Goal: Navigation & Orientation: Find specific page/section

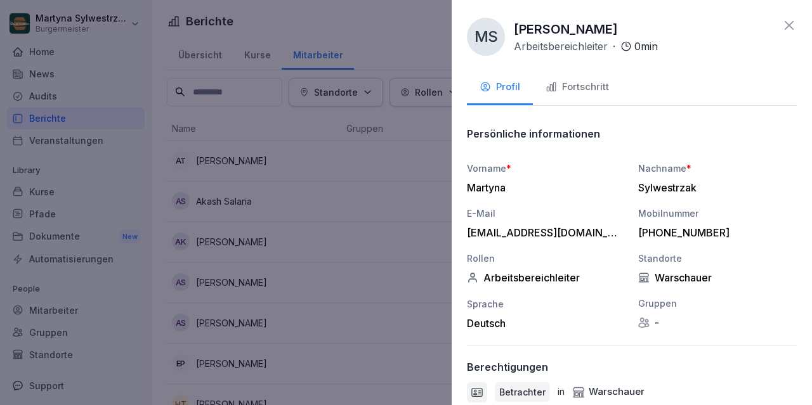
scroll to position [72, 0]
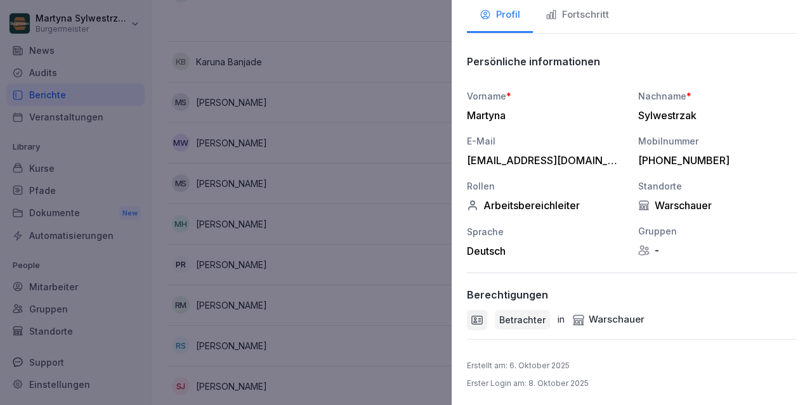
click at [259, 160] on div at bounding box center [406, 202] width 812 height 405
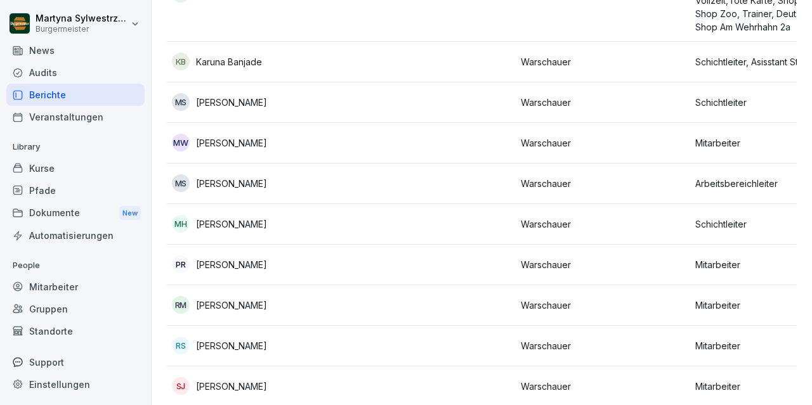
scroll to position [560, 0]
click at [63, 192] on div "Pfade" at bounding box center [75, 191] width 138 height 22
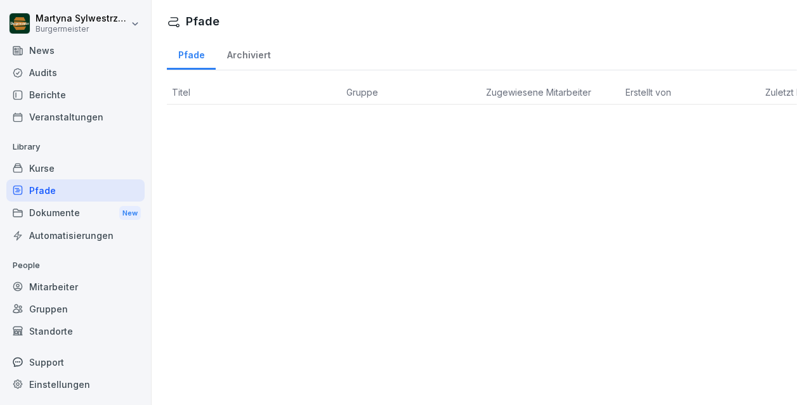
click at [256, 49] on div "Archiviert" at bounding box center [249, 53] width 66 height 32
click at [41, 70] on div "Audits" at bounding box center [75, 73] width 138 height 22
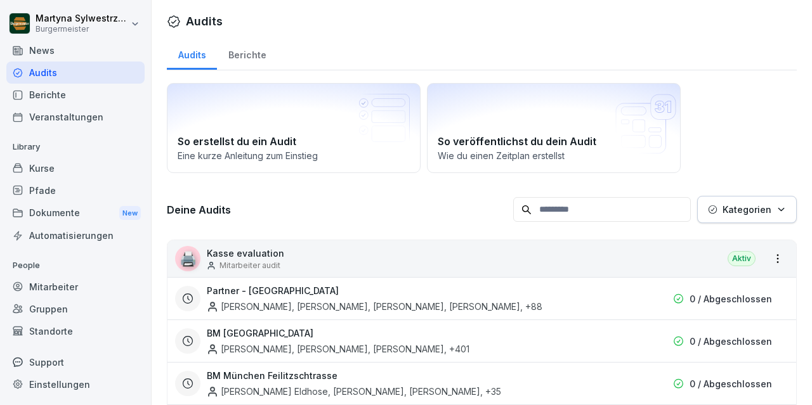
click at [778, 209] on icon "button" at bounding box center [781, 210] width 10 height 10
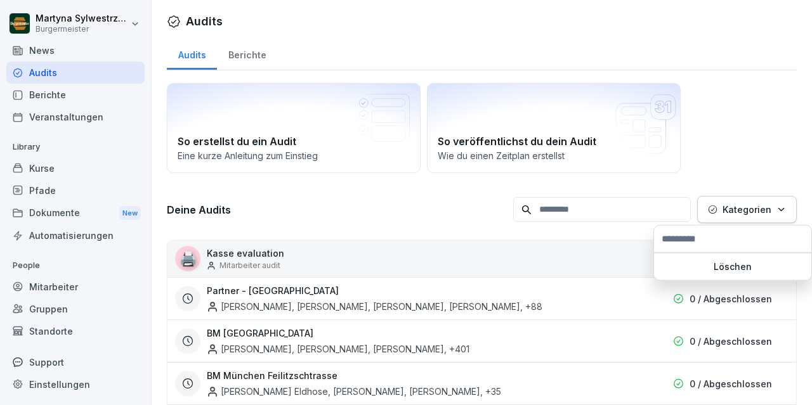
scroll to position [23, 0]
type input "**"
click at [769, 114] on html "Martyna Sylwestrzak Burgermeister Home News Audits Berichte Veranstaltungen Lib…" at bounding box center [406, 202] width 812 height 405
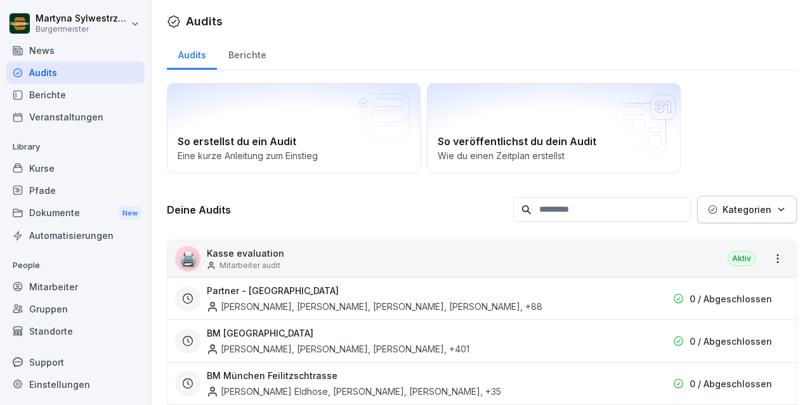
click at [249, 55] on div "Berichte" at bounding box center [247, 53] width 60 height 32
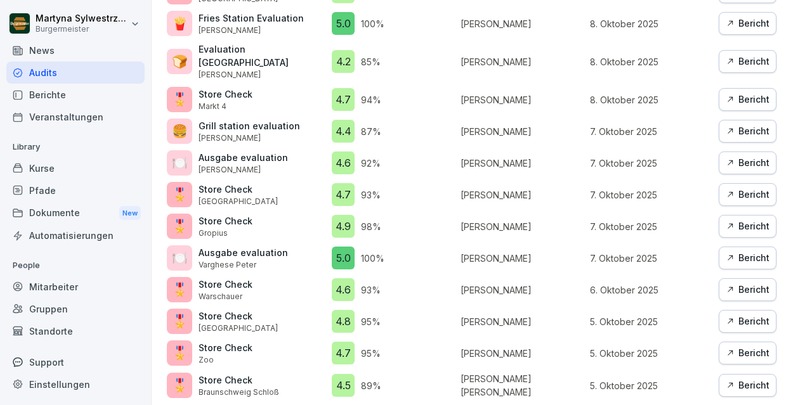
scroll to position [850, 0]
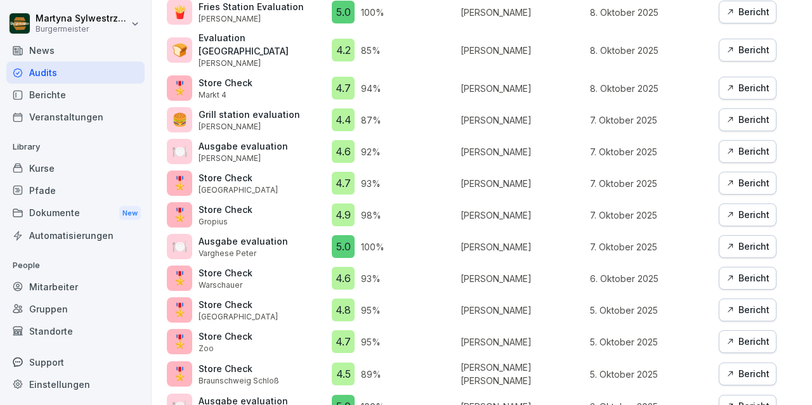
click at [88, 117] on div "Veranstaltungen" at bounding box center [75, 117] width 138 height 22
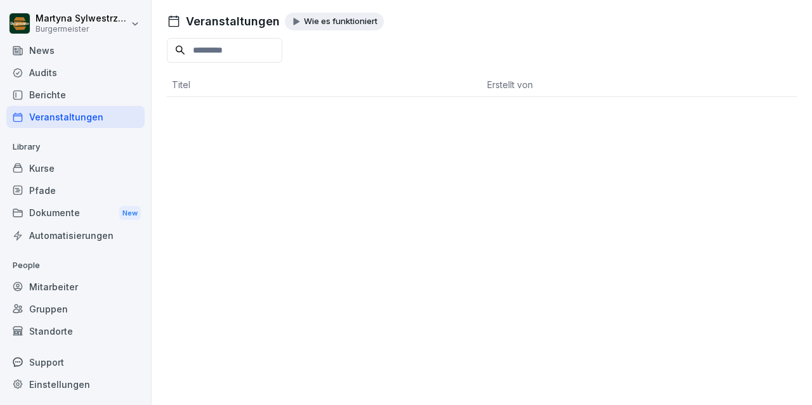
click at [36, 95] on div "Berichte" at bounding box center [75, 95] width 138 height 22
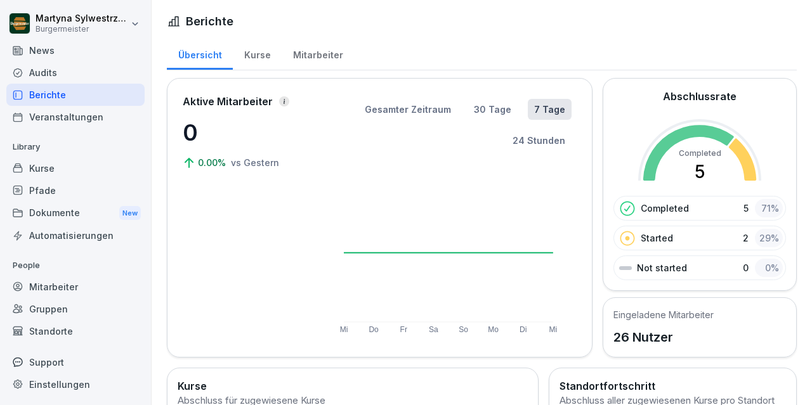
click at [252, 51] on div "Kurse" at bounding box center [257, 53] width 49 height 32
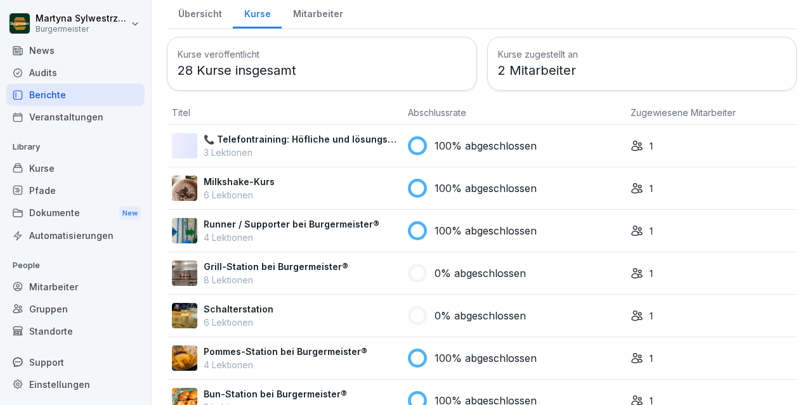
scroll to position [67, 0]
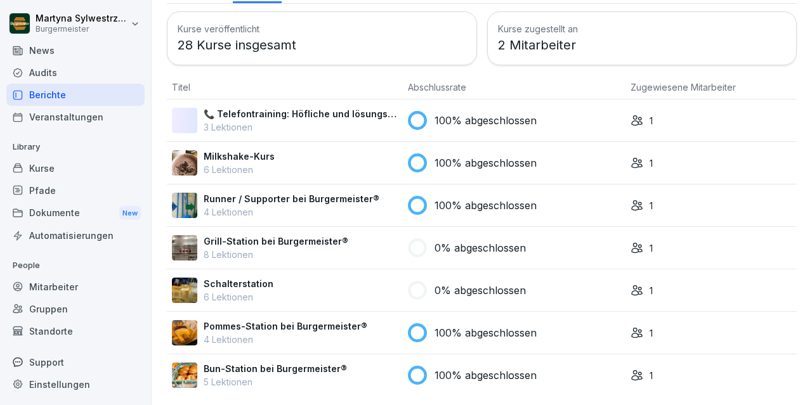
click at [637, 119] on icon at bounding box center [637, 120] width 13 height 13
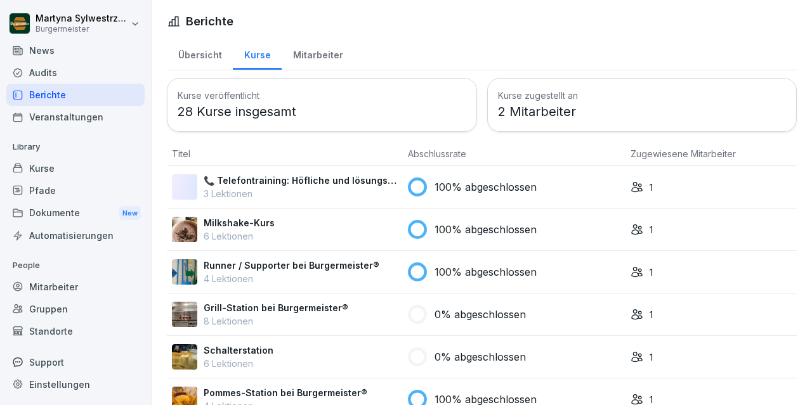
click at [314, 54] on div "Mitarbeiter" at bounding box center [318, 53] width 72 height 32
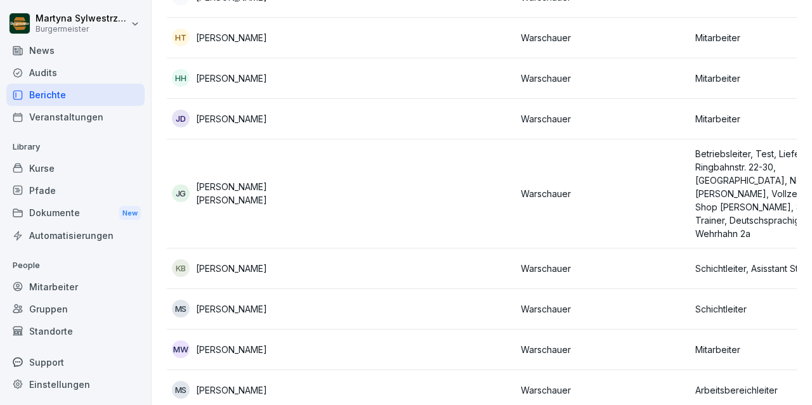
scroll to position [368, 0]
click at [758, 164] on p "Betriebsleiter, Test, Liefermeister - Ringbahnstr. 22-30, Potsdam HBF, New, BM …" at bounding box center [777, 192] width 164 height 93
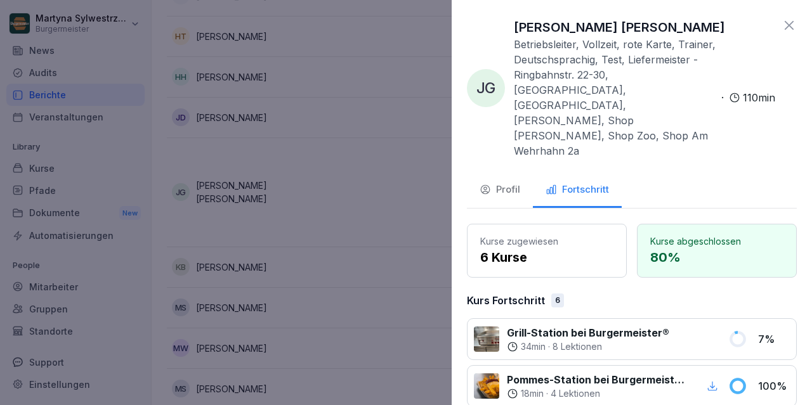
click at [504, 183] on div "Profil" at bounding box center [500, 190] width 41 height 15
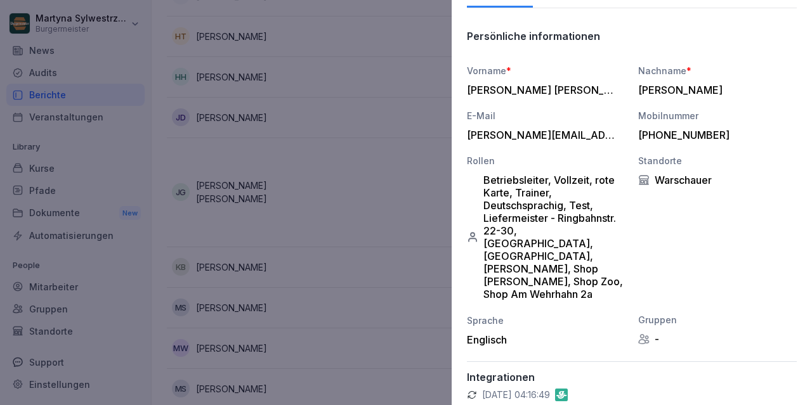
scroll to position [0, 0]
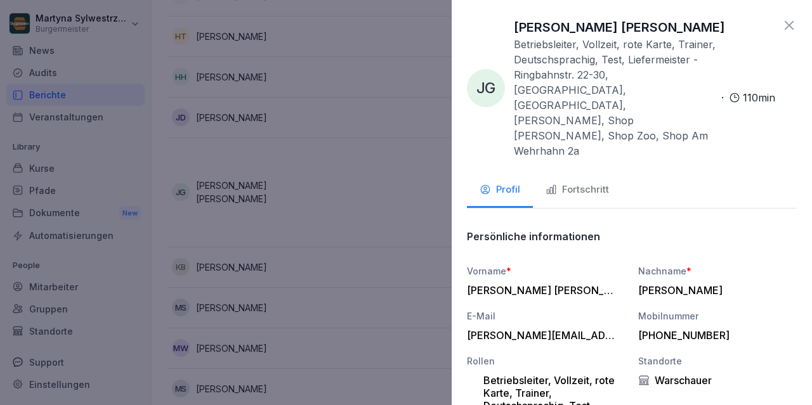
click at [790, 24] on icon at bounding box center [789, 25] width 15 height 15
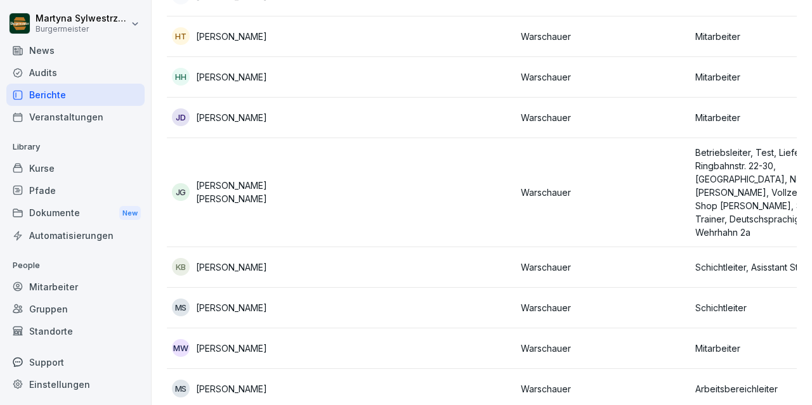
scroll to position [368, 0]
click at [51, 53] on div "News" at bounding box center [75, 50] width 138 height 22
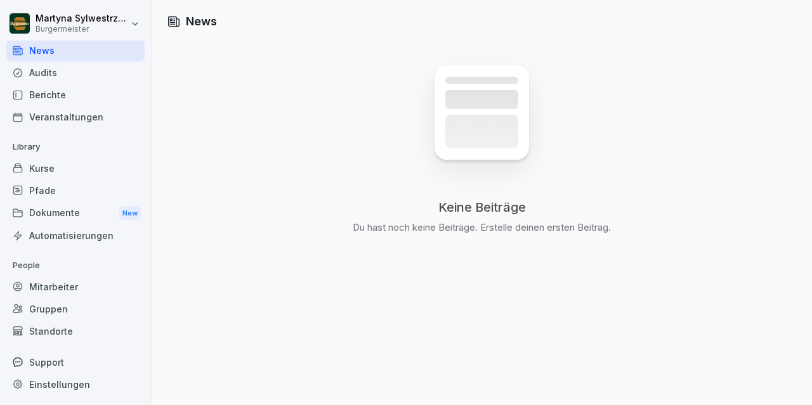
click at [62, 75] on div "Audits" at bounding box center [75, 73] width 138 height 22
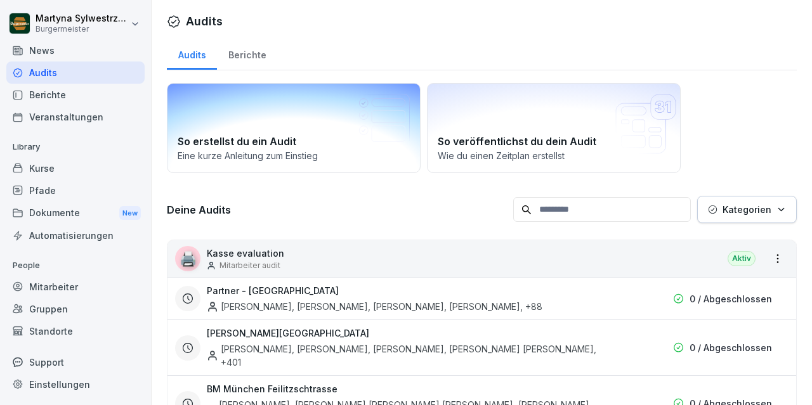
click at [287, 133] on div "So erstellst du ein Audit Eine kurze Anleitung zum Einstieg" at bounding box center [294, 128] width 254 height 90
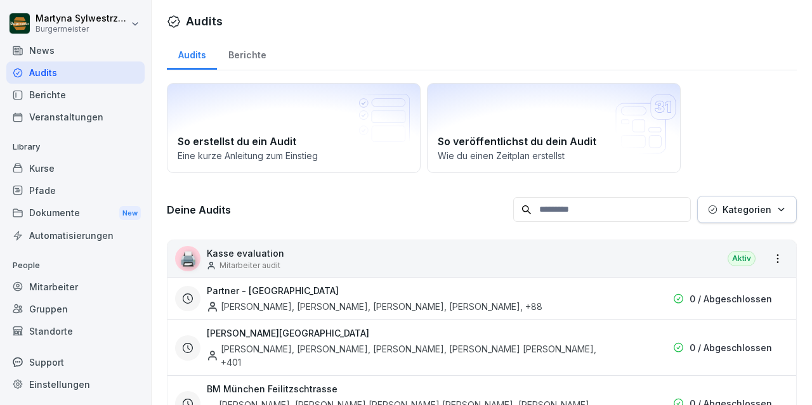
click at [92, 67] on div "Audits" at bounding box center [75, 73] width 138 height 22
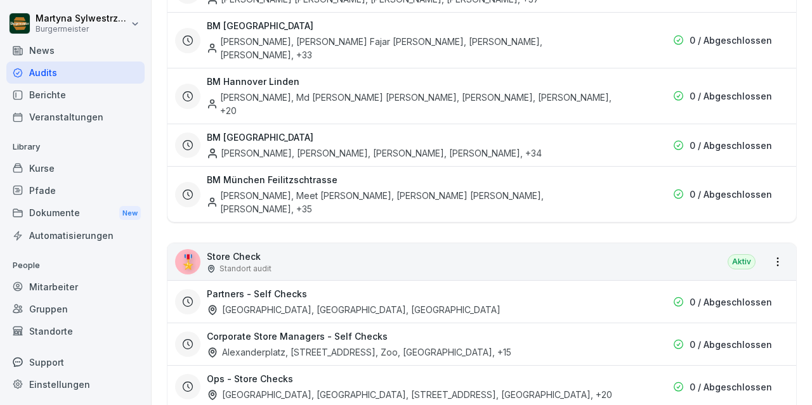
scroll to position [2518, 0]
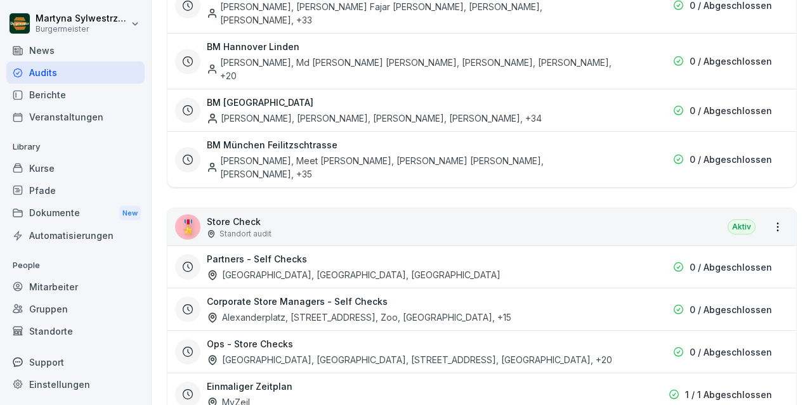
click at [74, 69] on div "Audits" at bounding box center [75, 73] width 138 height 22
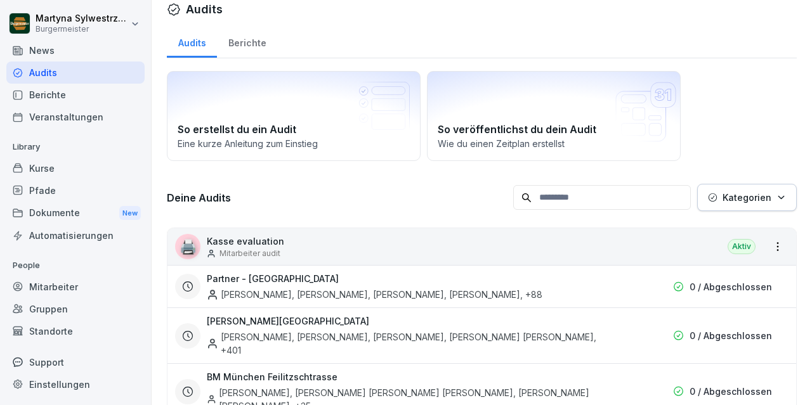
scroll to position [0, 0]
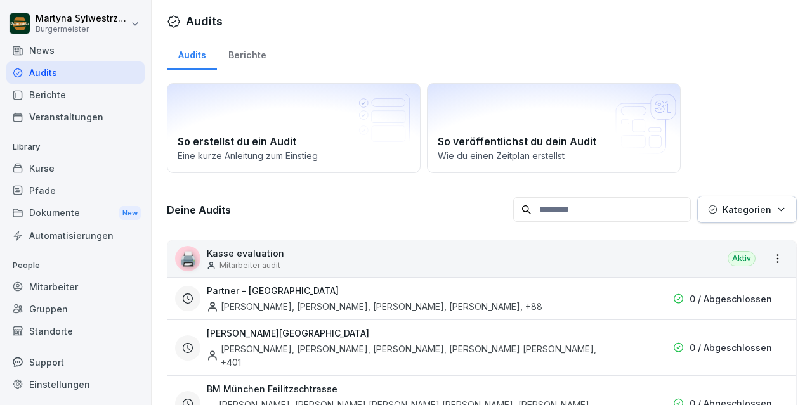
click at [253, 48] on div "Berichte" at bounding box center [247, 53] width 60 height 32
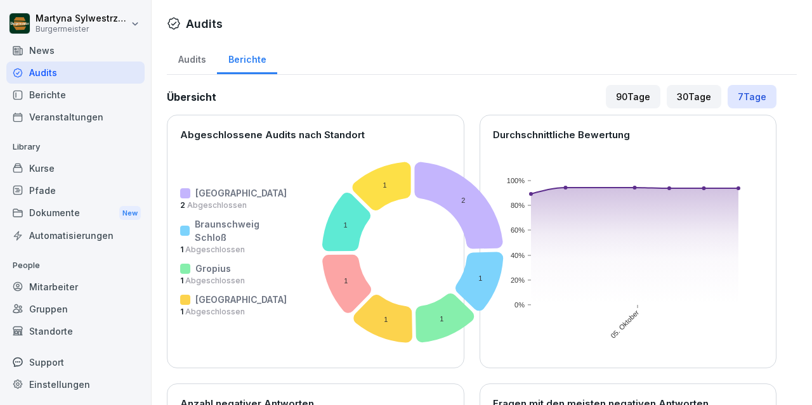
click at [198, 62] on div "Audits" at bounding box center [192, 58] width 50 height 32
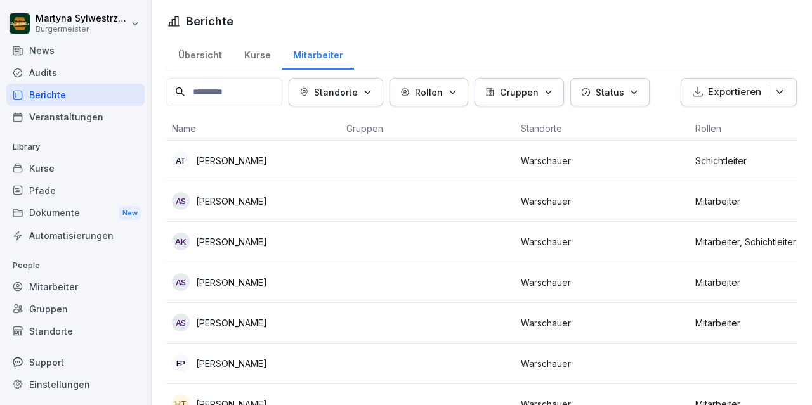
click at [213, 48] on div "Übersicht" at bounding box center [200, 53] width 66 height 32
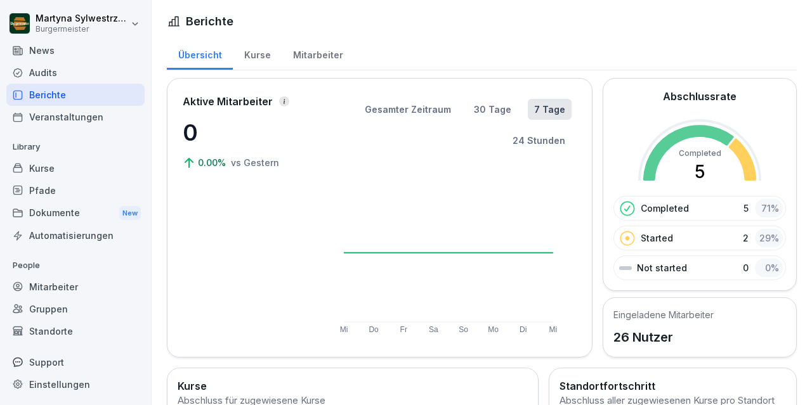
click at [79, 122] on div "Veranstaltungen" at bounding box center [75, 117] width 138 height 22
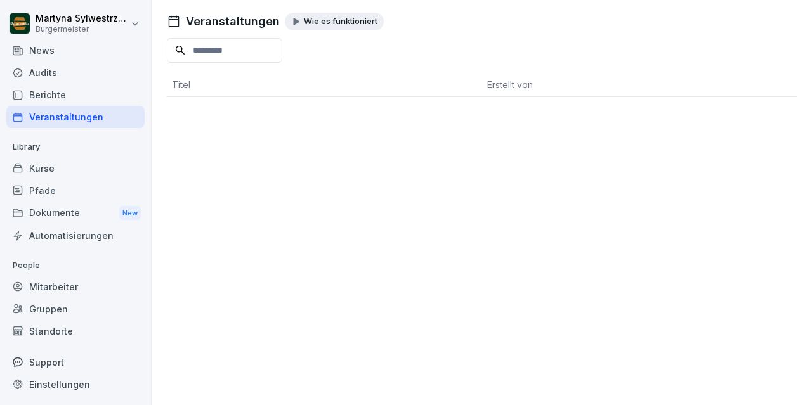
click at [52, 168] on div "Kurse" at bounding box center [75, 168] width 138 height 22
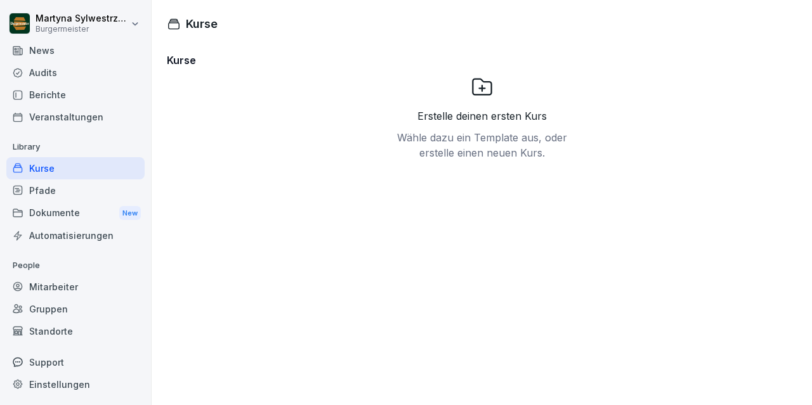
click at [53, 187] on div "Pfade" at bounding box center [75, 191] width 138 height 22
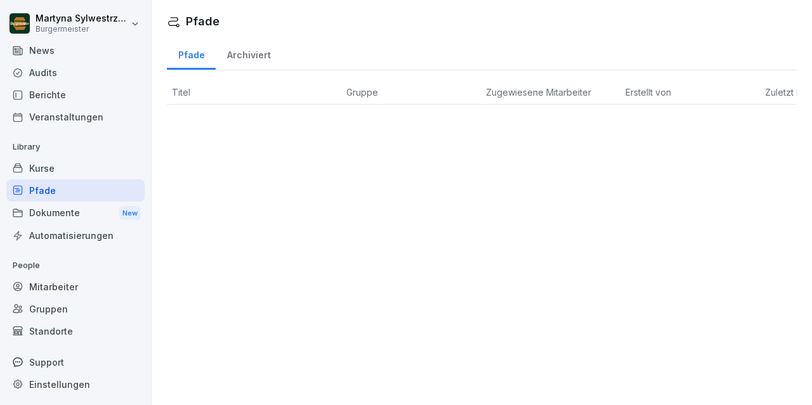
click at [60, 214] on div "Dokumente New" at bounding box center [75, 213] width 138 height 23
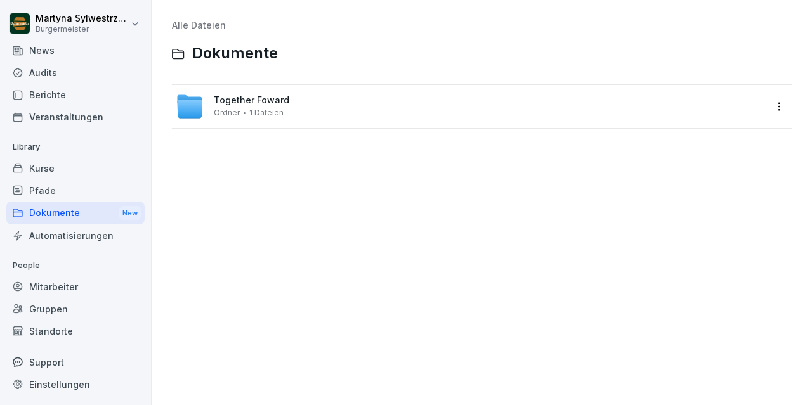
click at [70, 230] on div "Automatisierungen" at bounding box center [75, 236] width 138 height 22
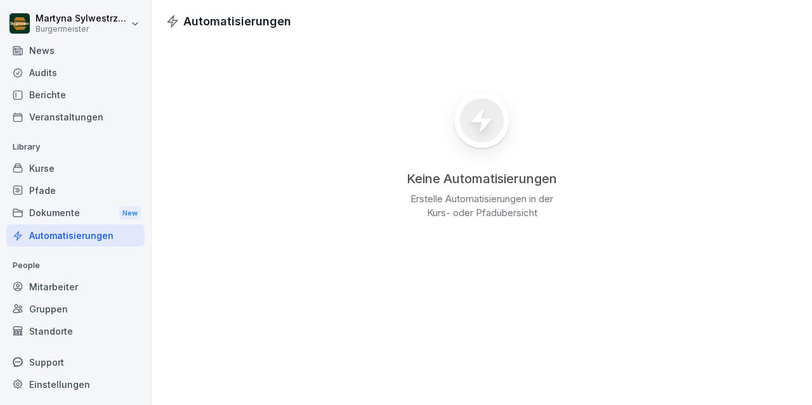
click at [65, 381] on div "Einstellungen" at bounding box center [75, 385] width 138 height 22
select select "**"
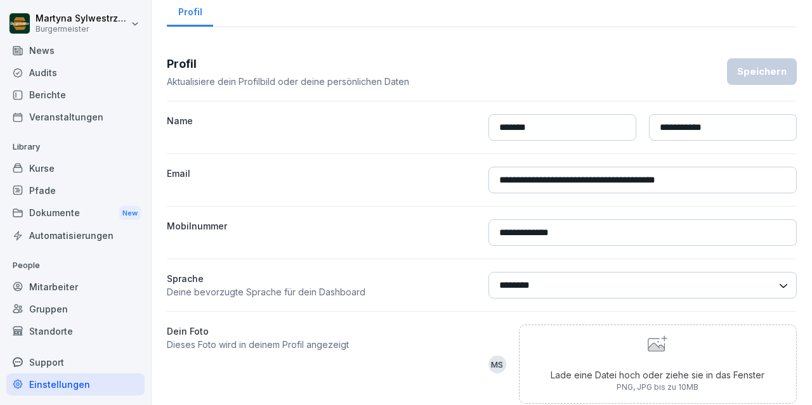
scroll to position [71, 0]
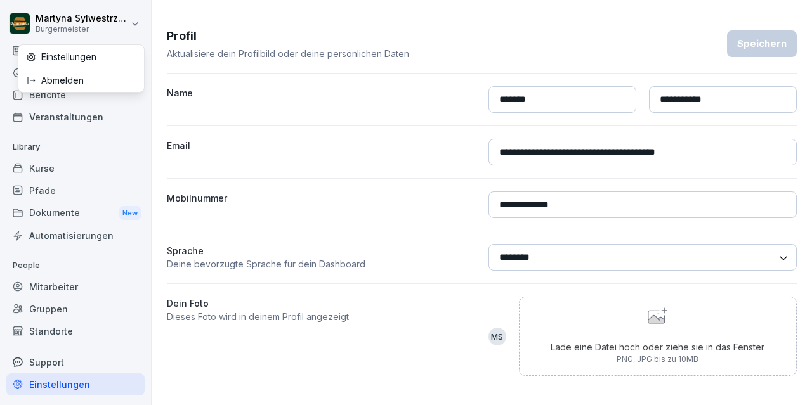
click at [144, 23] on html "**********" at bounding box center [406, 202] width 812 height 405
click at [77, 41] on div "News" at bounding box center [75, 50] width 138 height 22
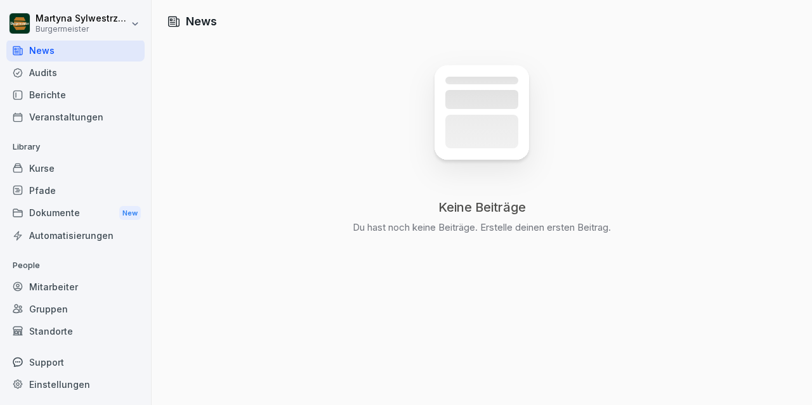
click at [25, 73] on div "Audits" at bounding box center [75, 73] width 138 height 22
